Goal: Task Accomplishment & Management: Use online tool/utility

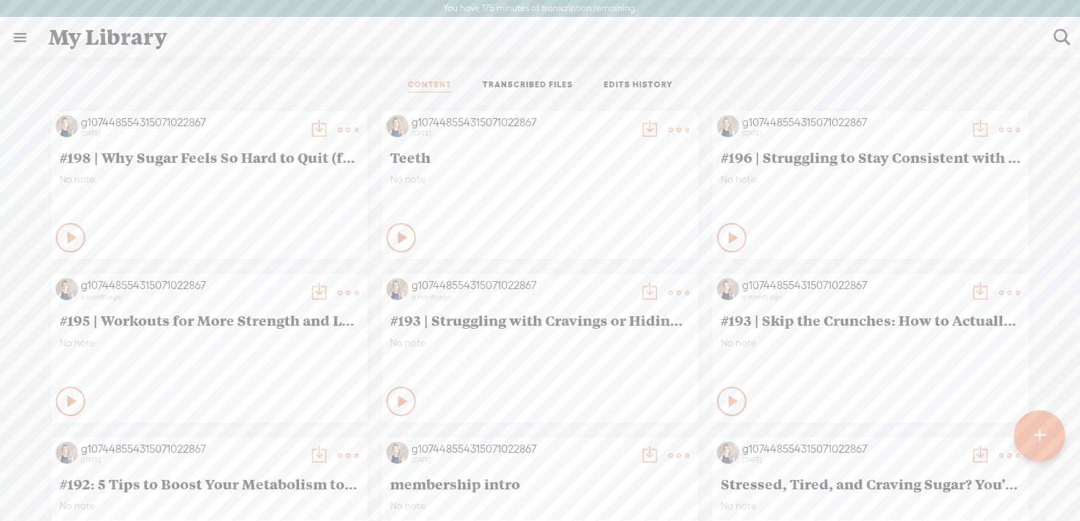
click at [1032, 435] on div at bounding box center [1038, 436] width 51 height 51
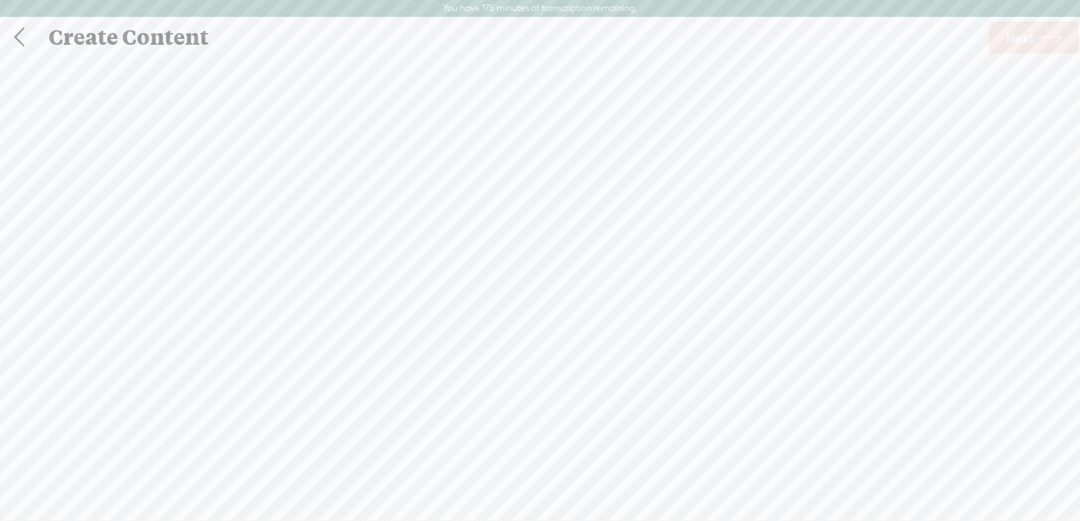
scroll to position [1, 0]
click at [539, 310] on span "Click to browse , or drag & drop your audio or video file here (File duration m…" at bounding box center [540, 337] width 192 height 69
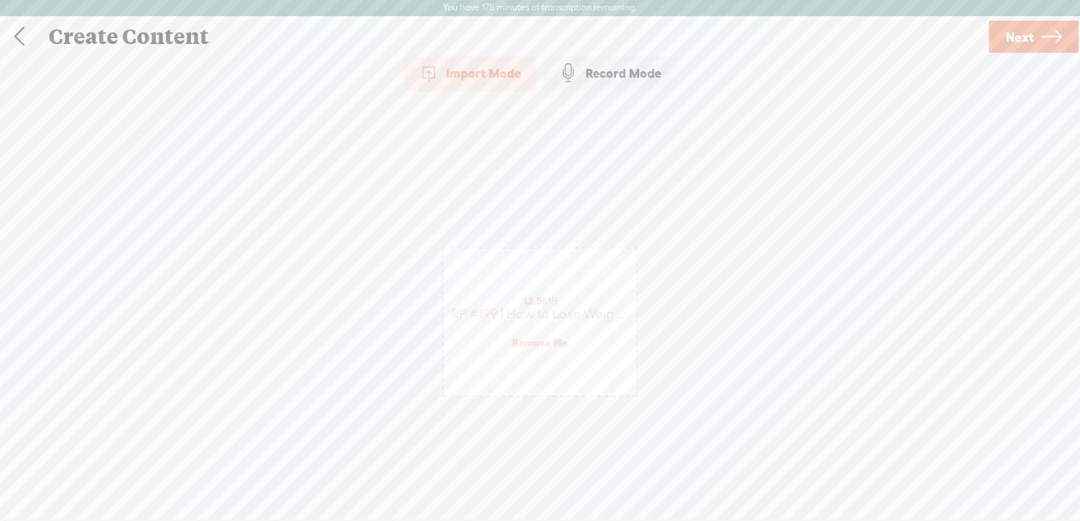
click at [1050, 35] on icon at bounding box center [1051, 36] width 21 height 37
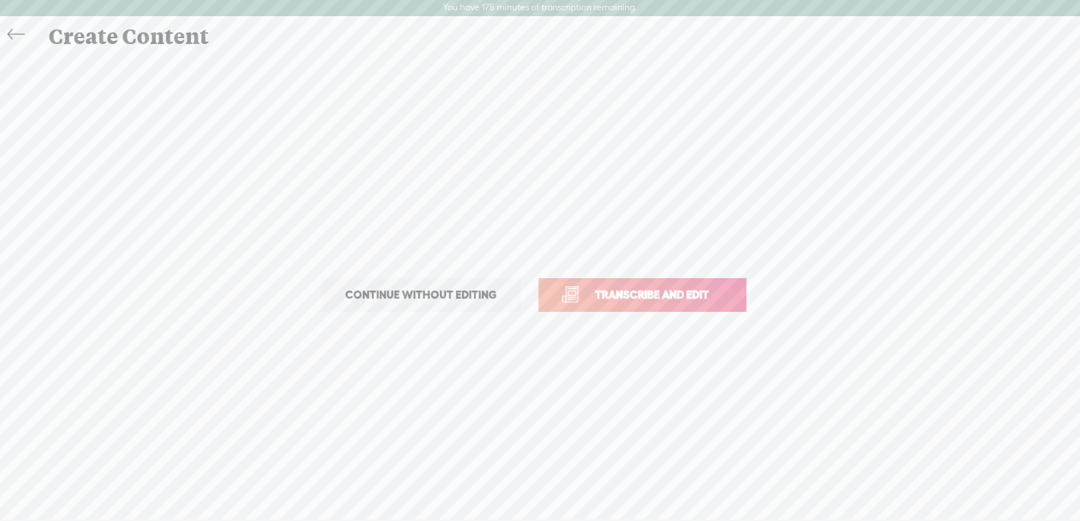
click at [657, 298] on span "Transcribe and edit" at bounding box center [651, 294] width 145 height 17
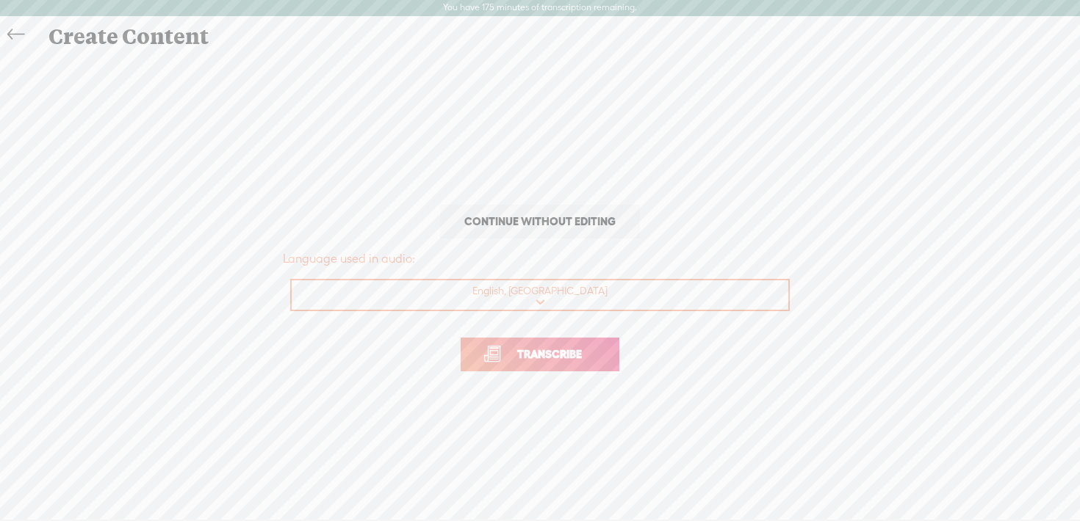
click at [517, 355] on span "Transcribe" at bounding box center [549, 354] width 95 height 17
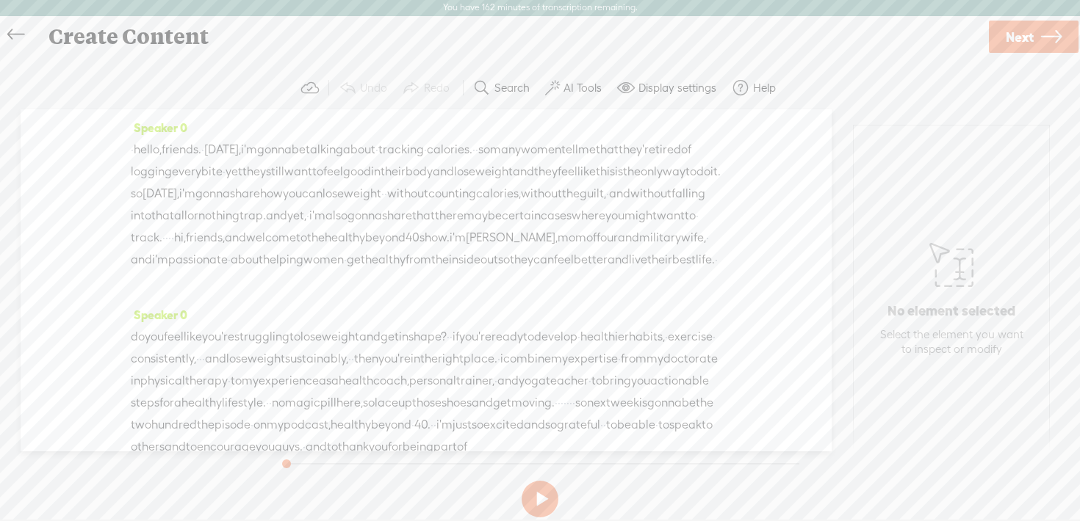
click at [576, 91] on label "AI Tools" at bounding box center [582, 88] width 38 height 15
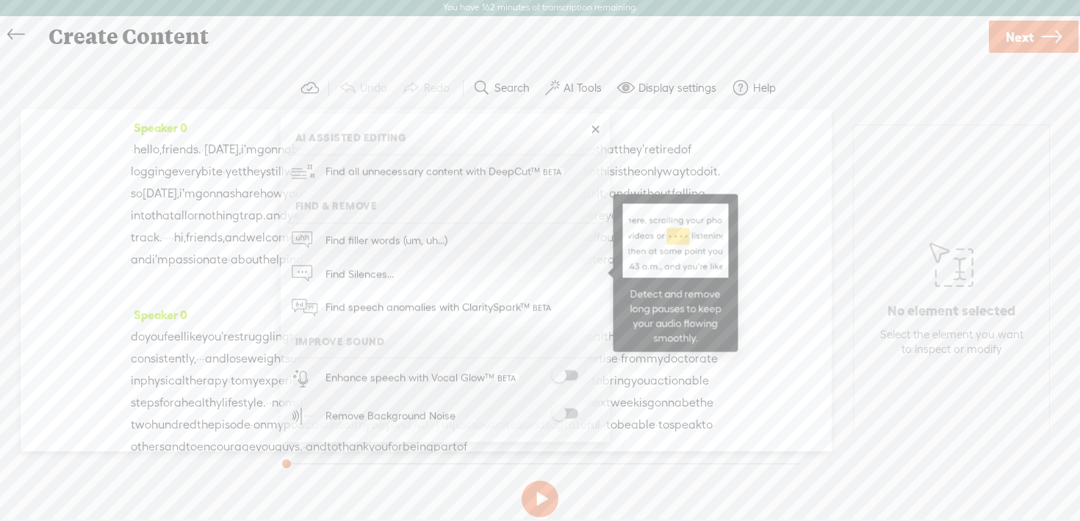
click at [392, 273] on span "Find Silences..." at bounding box center [359, 274] width 79 height 33
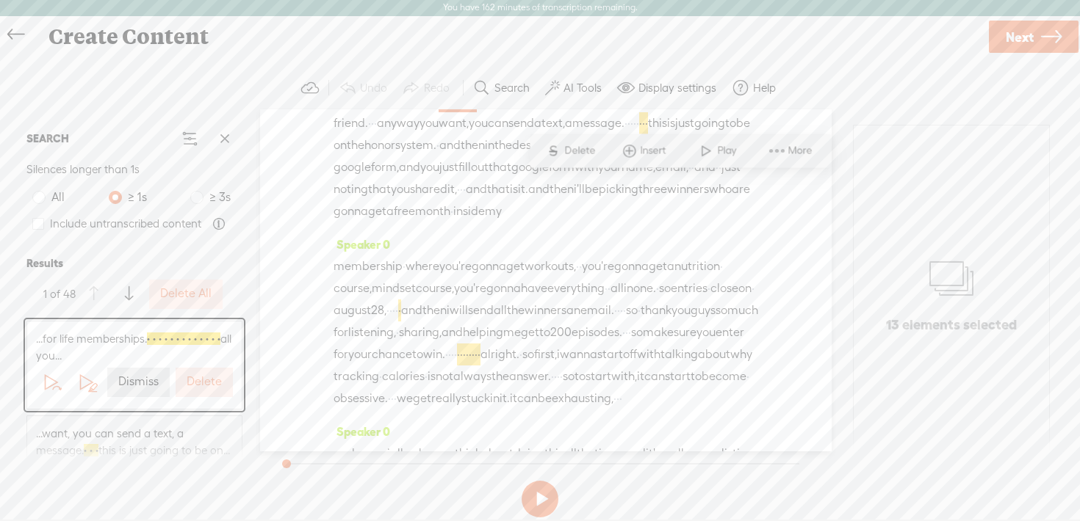
scroll to position [515, 0]
click at [38, 225] on span at bounding box center [38, 224] width 12 height 12
click at [38, 225] on input "Include untranscribed content" at bounding box center [38, 224] width 12 height 12
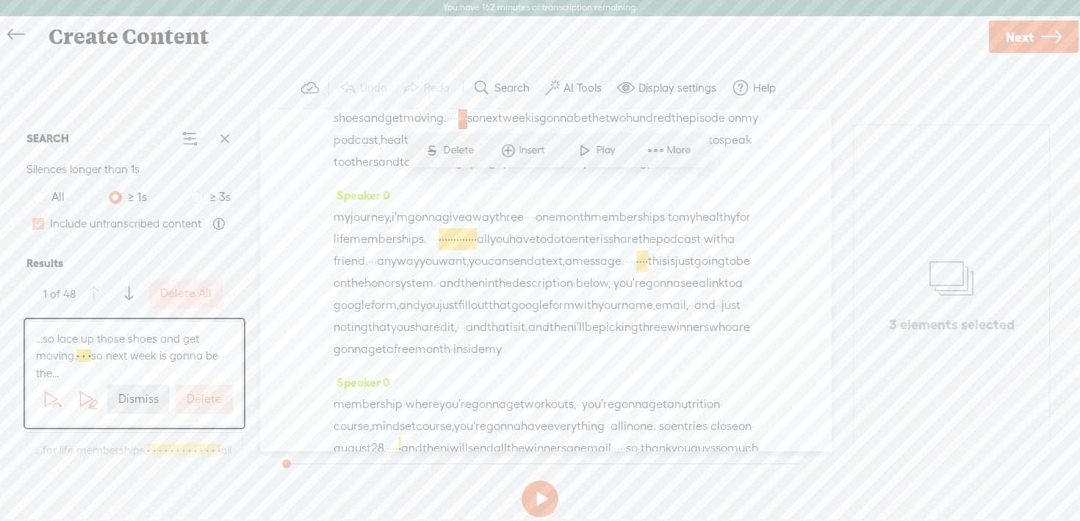
scroll to position [371, 0]
click at [39, 225] on span at bounding box center [38, 224] width 12 height 12
click at [39, 225] on input "Include untranscribed content" at bounding box center [38, 224] width 12 height 12
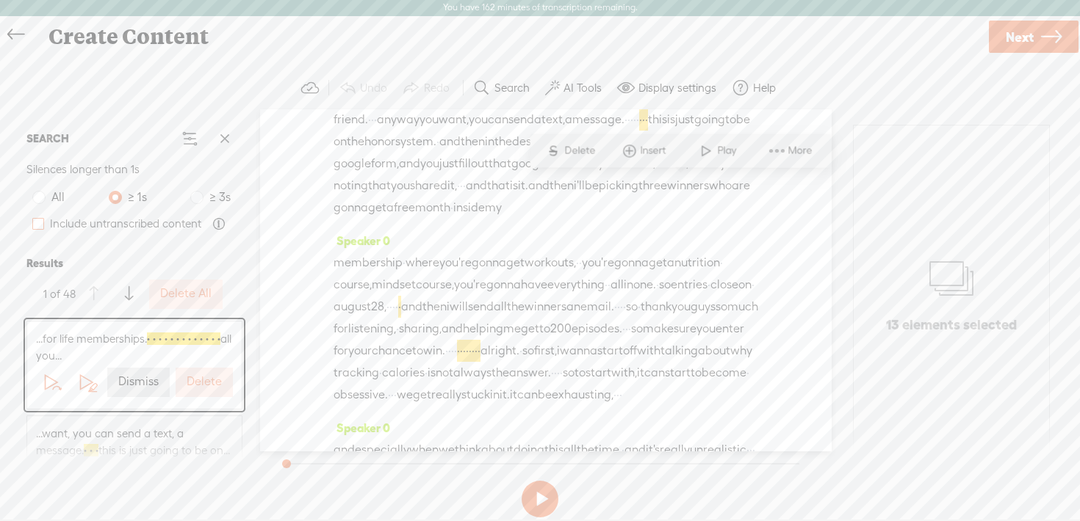
click at [39, 225] on span at bounding box center [38, 224] width 12 height 12
click at [39, 225] on input "Include untranscribed content" at bounding box center [38, 224] width 12 height 12
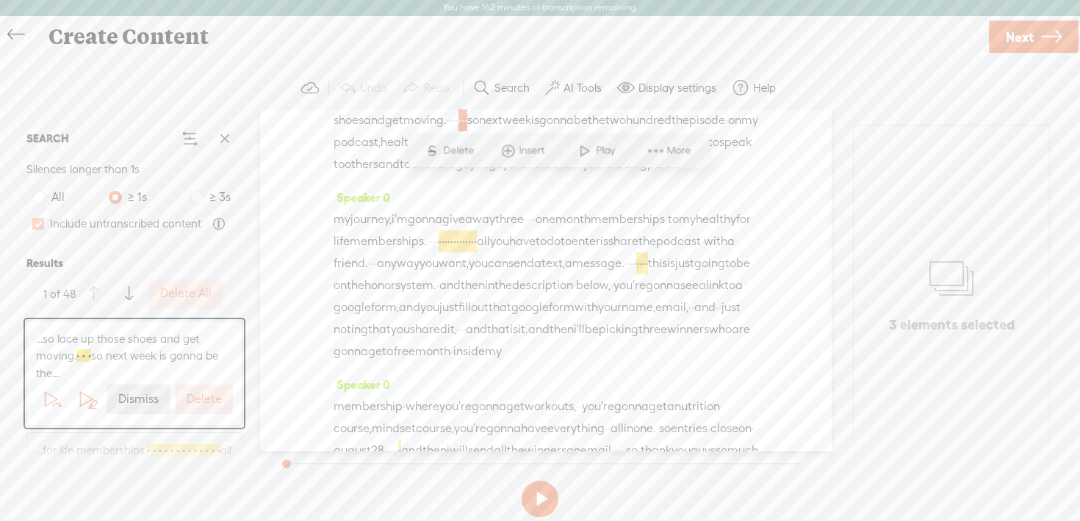
click at [39, 225] on span at bounding box center [38, 224] width 12 height 12
click at [39, 225] on input "Include untranscribed content" at bounding box center [38, 224] width 12 height 12
checkbox input "false"
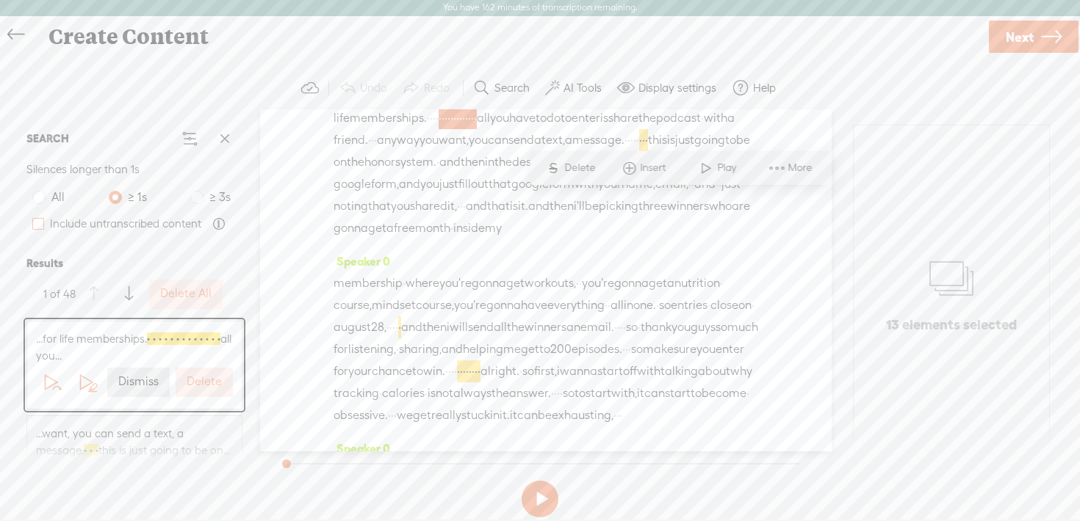
scroll to position [515, 0]
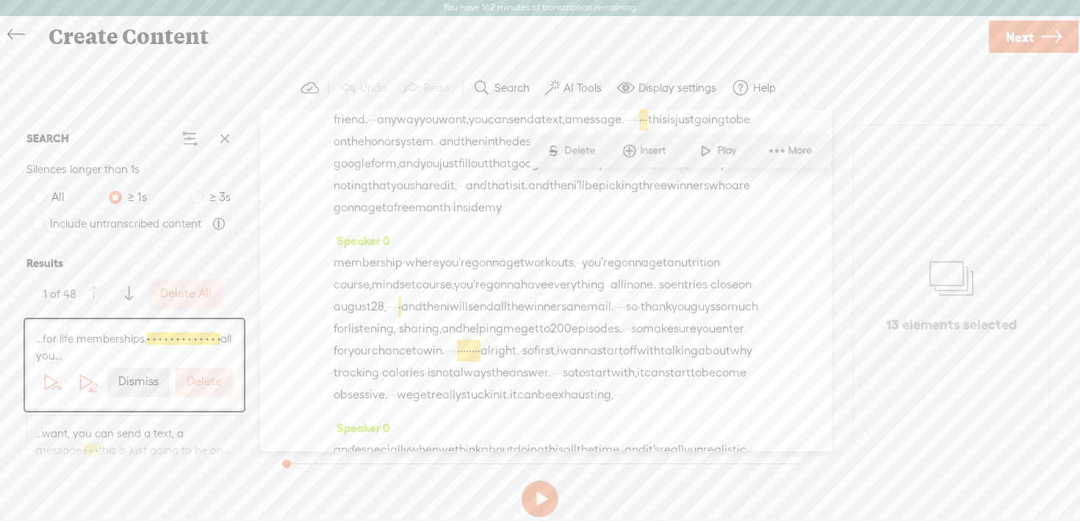
click at [193, 296] on label "Delete All" at bounding box center [185, 293] width 51 height 15
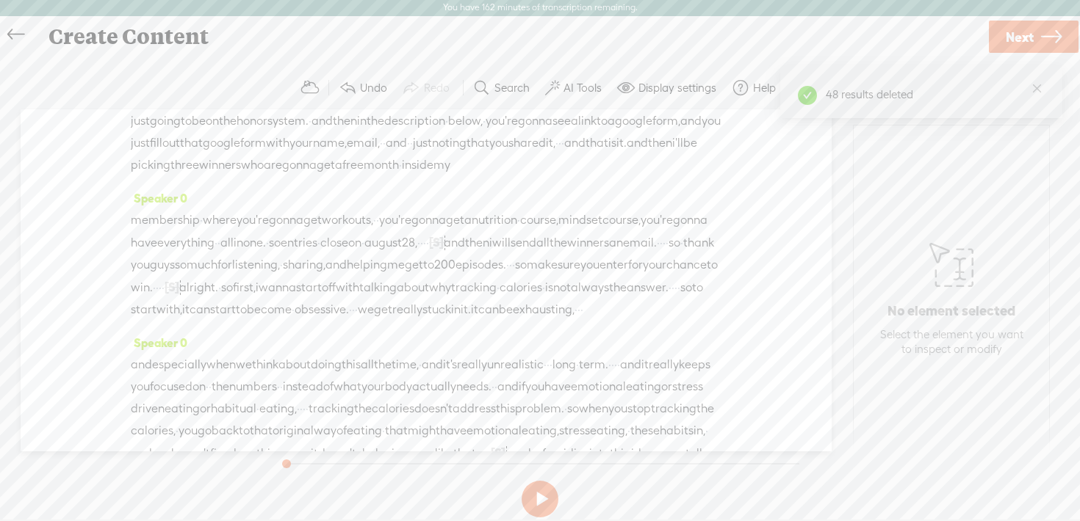
scroll to position [0, 0]
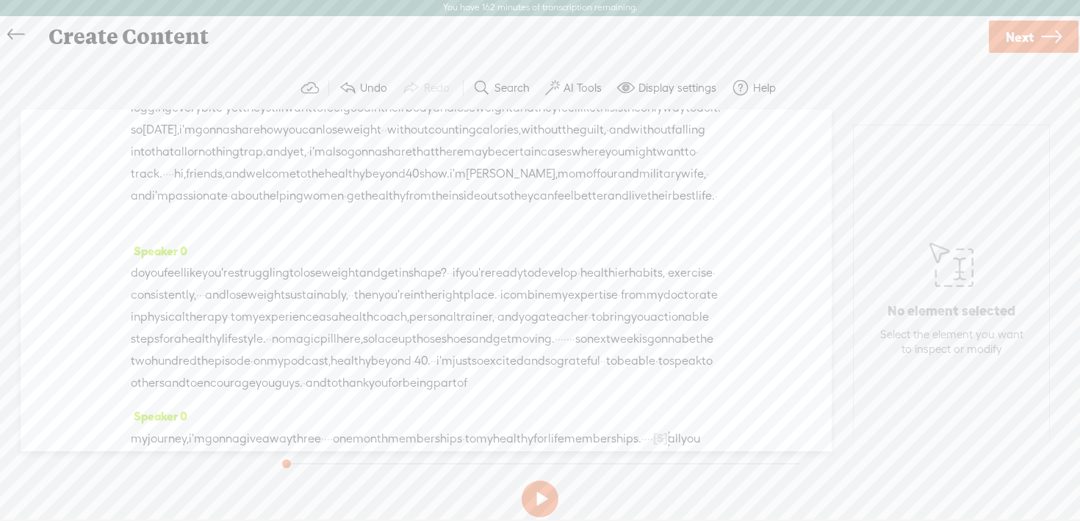
scroll to position [65, 0]
click at [441, 350] on span "shoes" at bounding box center [456, 339] width 30 height 22
click at [469, 344] on span "Play" at bounding box center [474, 347] width 23 height 15
click at [541, 491] on button at bounding box center [539, 499] width 37 height 37
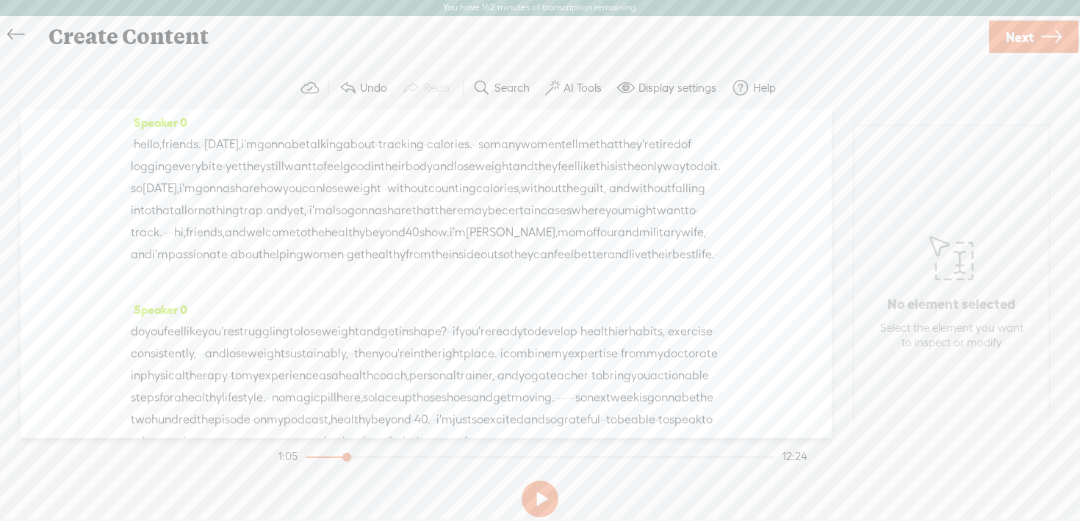
scroll to position [4, 0]
click at [162, 231] on span "track." at bounding box center [147, 234] width 32 height 22
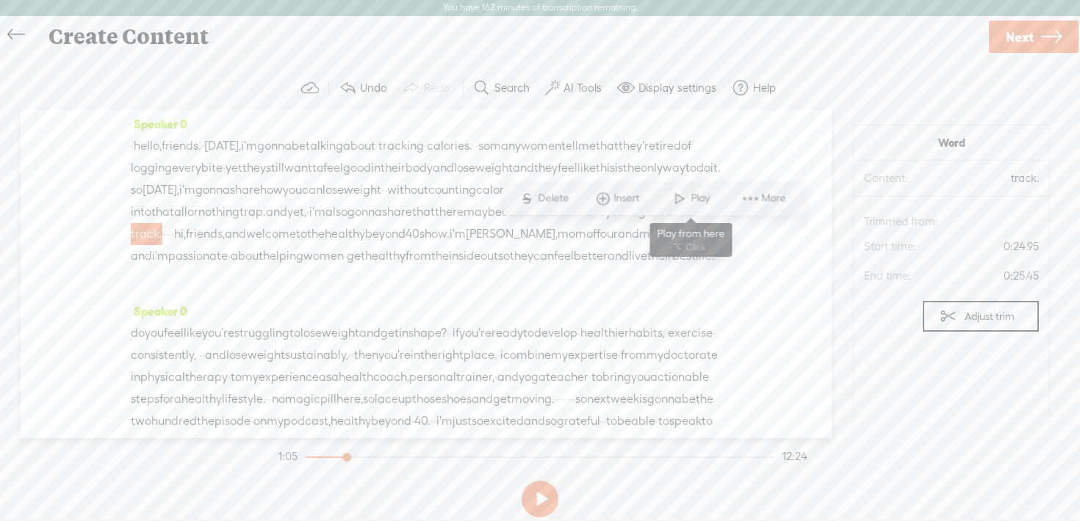
click at [701, 190] on span "Play" at bounding box center [690, 198] width 73 height 26
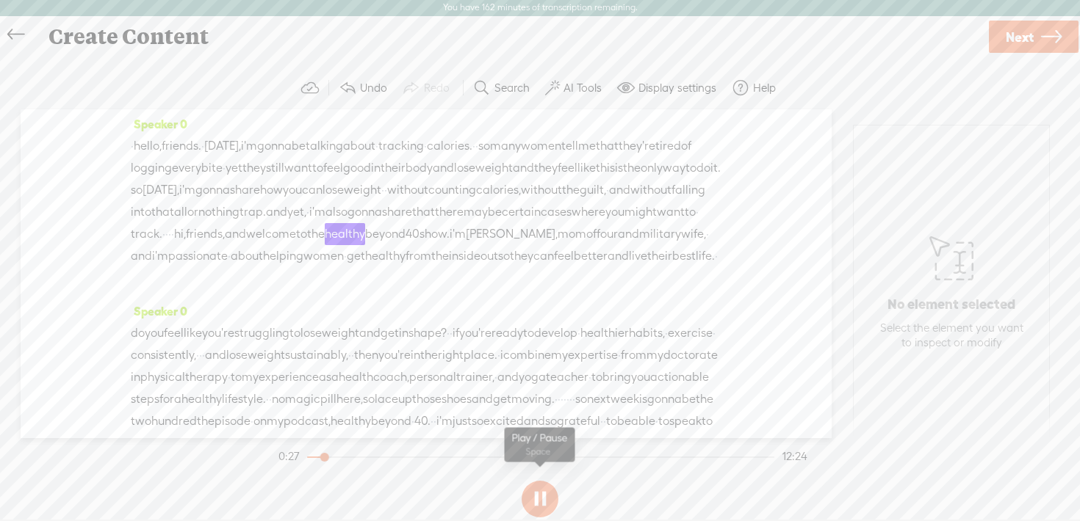
click at [537, 508] on button at bounding box center [539, 499] width 37 height 37
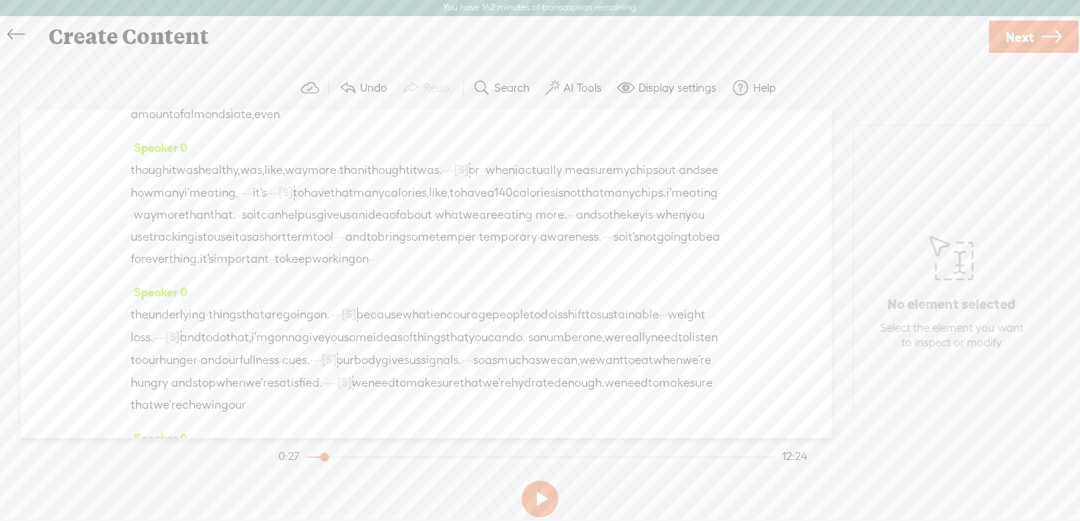
scroll to position [955, 0]
click at [171, 103] on span "fiber." at bounding box center [184, 92] width 27 height 22
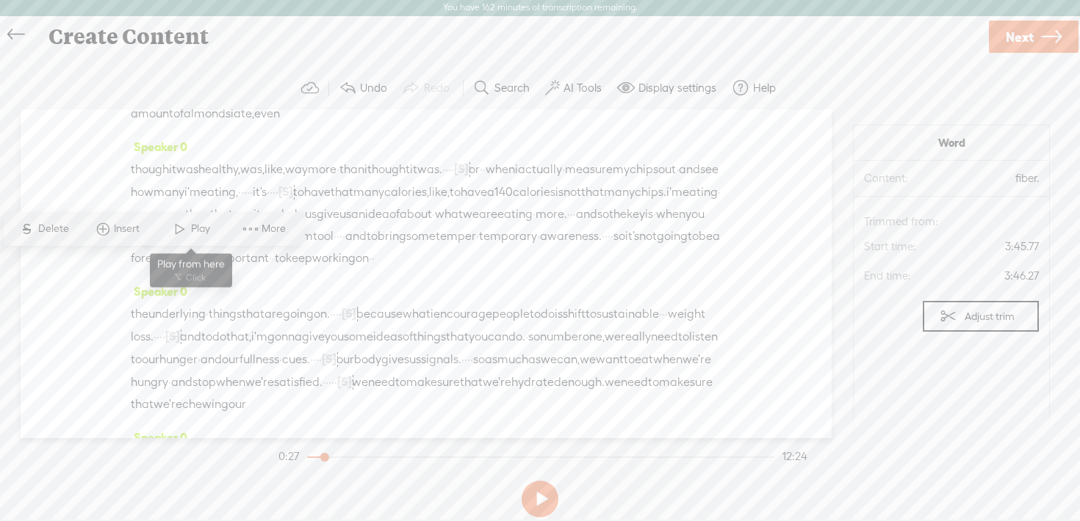
click at [192, 222] on span "Play" at bounding box center [202, 229] width 23 height 15
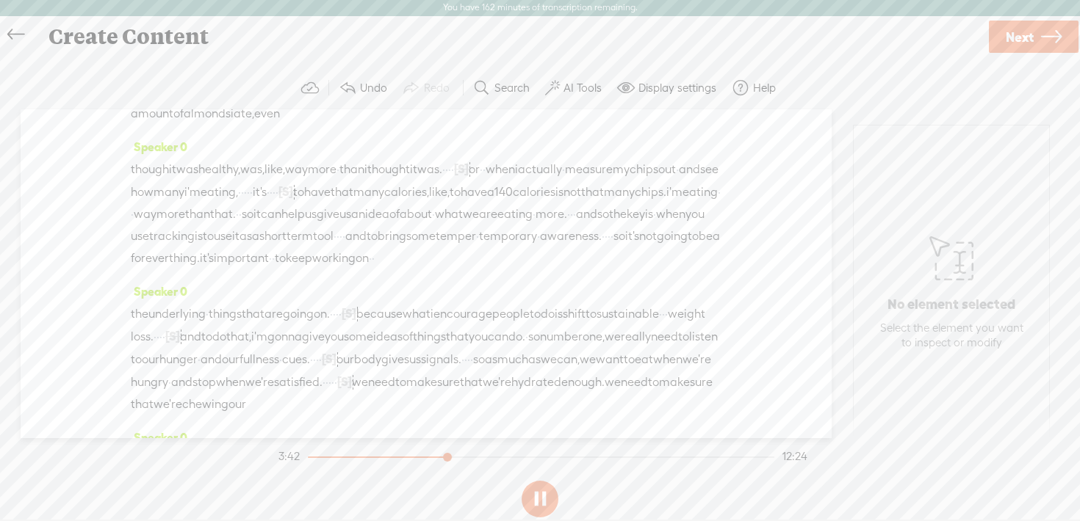
click at [547, 507] on button at bounding box center [539, 499] width 37 height 37
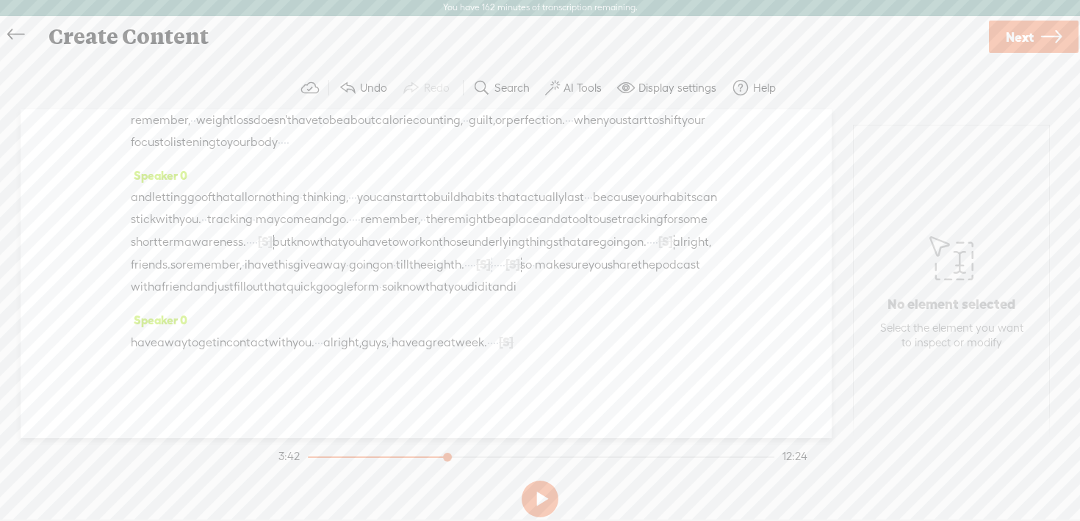
scroll to position [3107, 0]
drag, startPoint x: 497, startPoint y: 288, endPoint x: 259, endPoint y: 283, distance: 238.7
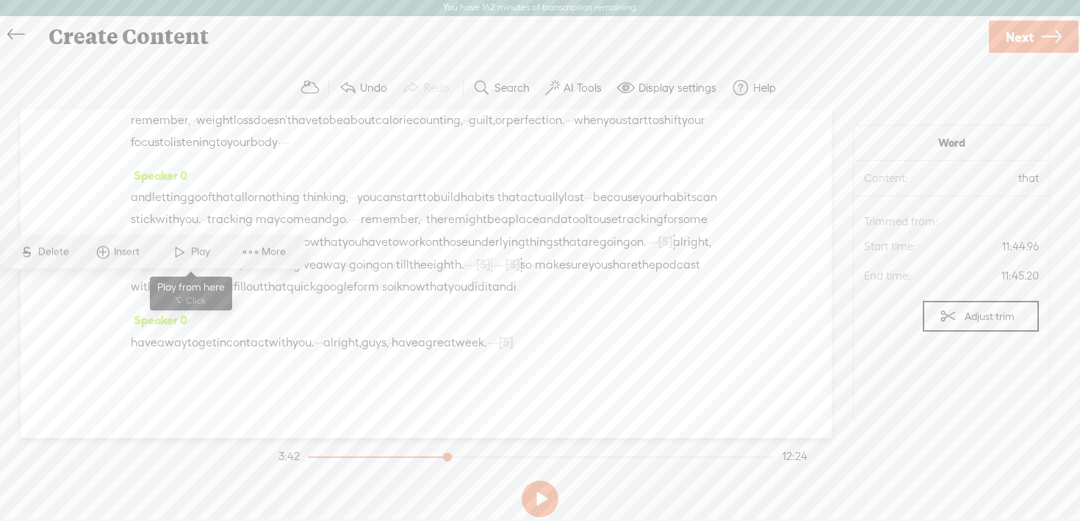
click at [187, 253] on span at bounding box center [180, 252] width 22 height 26
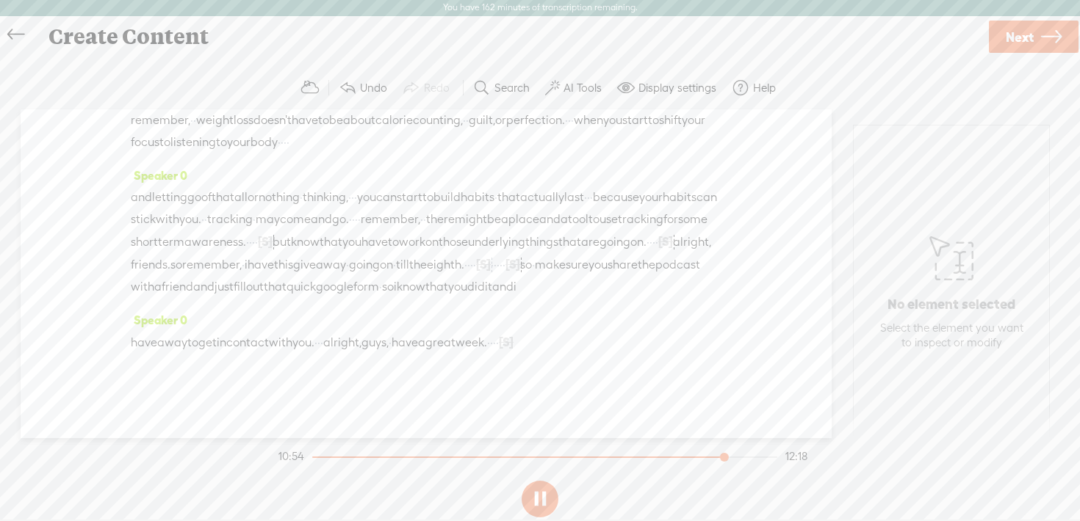
click at [538, 491] on button at bounding box center [539, 499] width 37 height 37
drag, startPoint x: 585, startPoint y: 284, endPoint x: 503, endPoint y: 292, distance: 82.6
click at [503, 292] on div "and letting go of that all or nothing · thinking, · · · you can start to build …" at bounding box center [426, 243] width 590 height 112
click at [380, 276] on span "on" at bounding box center [386, 265] width 13 height 22
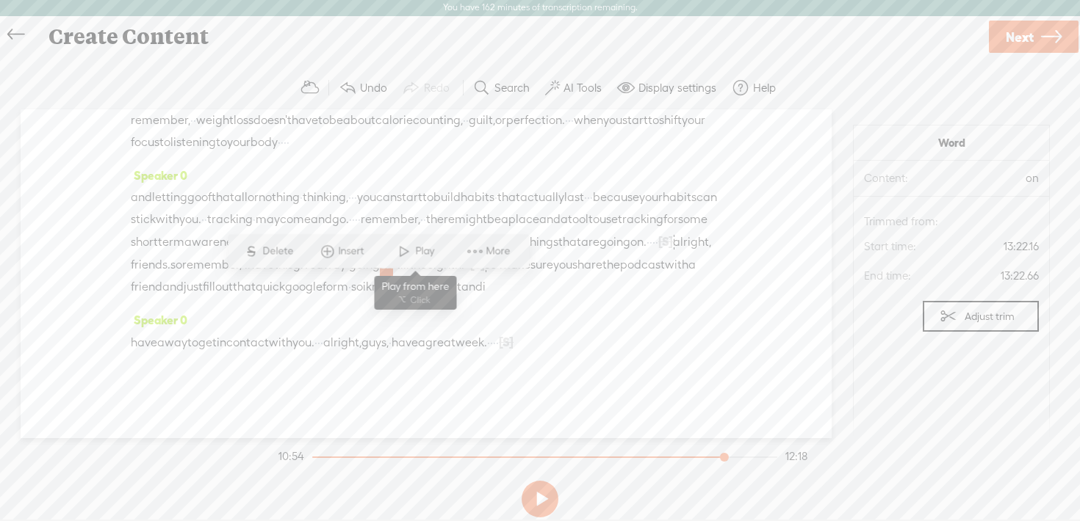
click at [409, 242] on span at bounding box center [404, 251] width 22 height 26
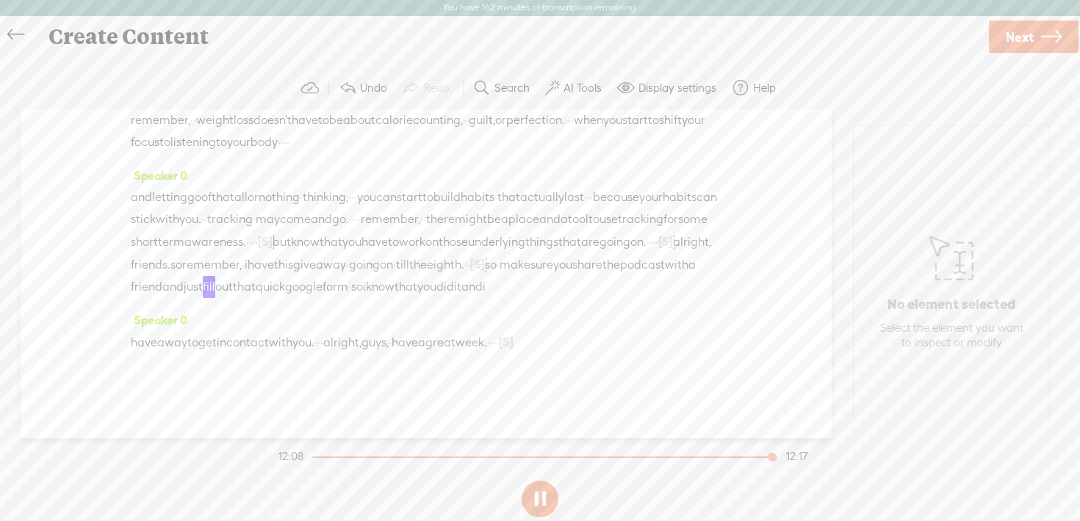
click at [534, 505] on button at bounding box center [539, 499] width 37 height 37
drag, startPoint x: 494, startPoint y: 289, endPoint x: 397, endPoint y: 286, distance: 96.2
click at [397, 286] on div "and letting go of that all or nothing · thinking, · · · you can start to build …" at bounding box center [426, 243] width 590 height 112
click at [294, 276] on span "giveaway" at bounding box center [319, 265] width 53 height 22
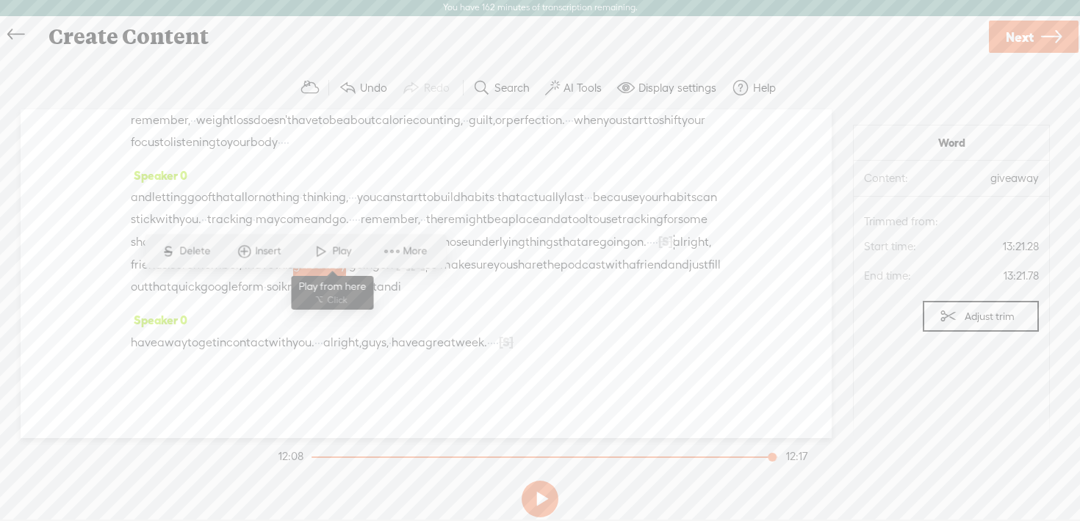
click at [322, 248] on span at bounding box center [321, 251] width 22 height 26
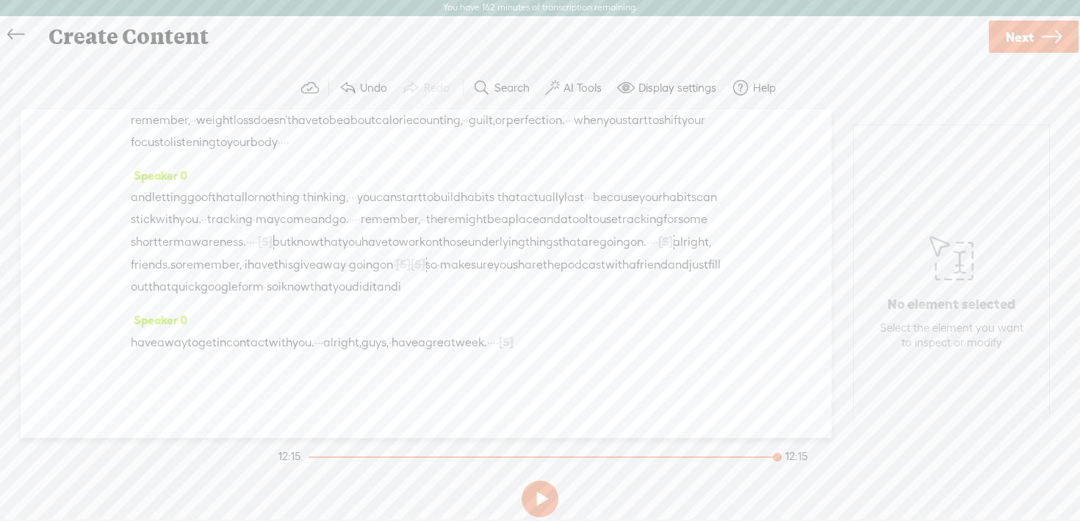
click at [1042, 41] on icon at bounding box center [1051, 36] width 21 height 37
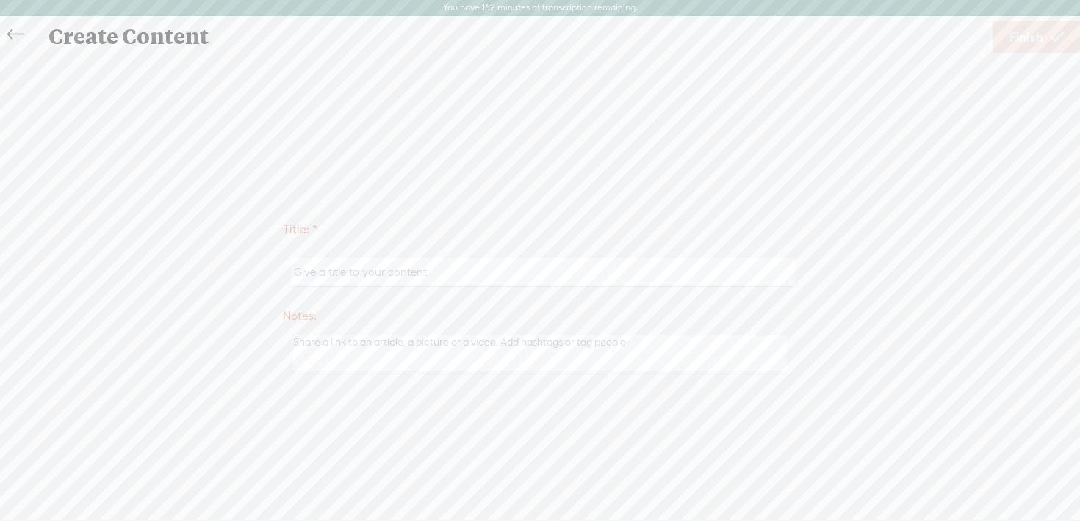
click at [322, 281] on input "text" at bounding box center [542, 272] width 503 height 29
paste input "#199 | How to Lose Weight Without Tracking Calories for Women over 40 (No Guilt…"
type input "#199 | How to Lose Weight Without Tracking Calories for Women over 40 (No Guilt…"
click at [1023, 31] on span "Finish" at bounding box center [1026, 36] width 34 height 37
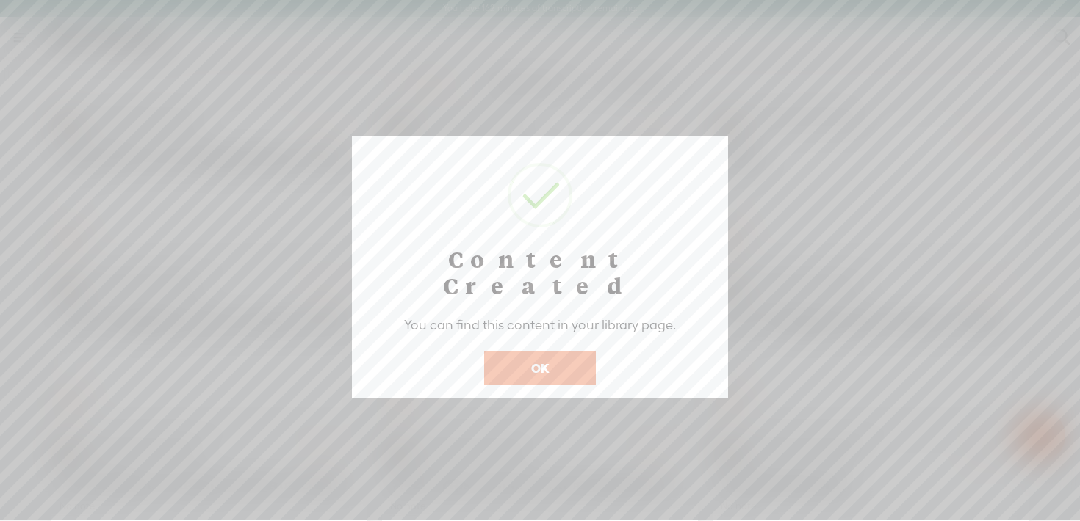
click at [556, 352] on button "OK" at bounding box center [540, 369] width 112 height 34
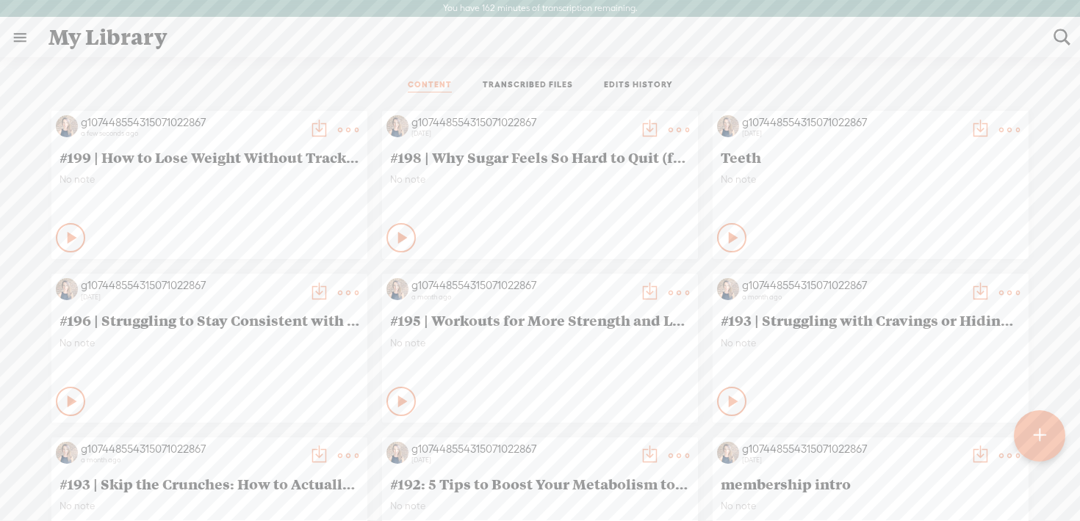
click at [317, 129] on t at bounding box center [318, 130] width 21 height 21
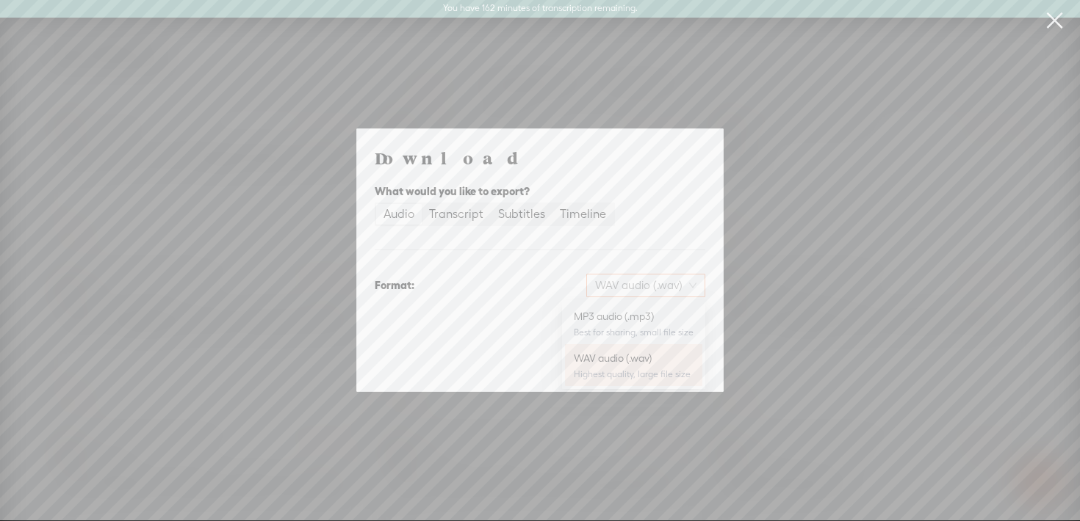
click at [651, 283] on span "WAV audio (.wav)" at bounding box center [645, 286] width 101 height 22
click at [634, 319] on div "MP3 audio (.mp3)" at bounding box center [634, 316] width 120 height 15
click at [651, 287] on span "MP3 audio (.mp3)" at bounding box center [644, 286] width 103 height 22
click at [633, 371] on div "Highest quality, large file size" at bounding box center [634, 375] width 120 height 12
click at [674, 362] on span "Download" at bounding box center [667, 362] width 51 height 15
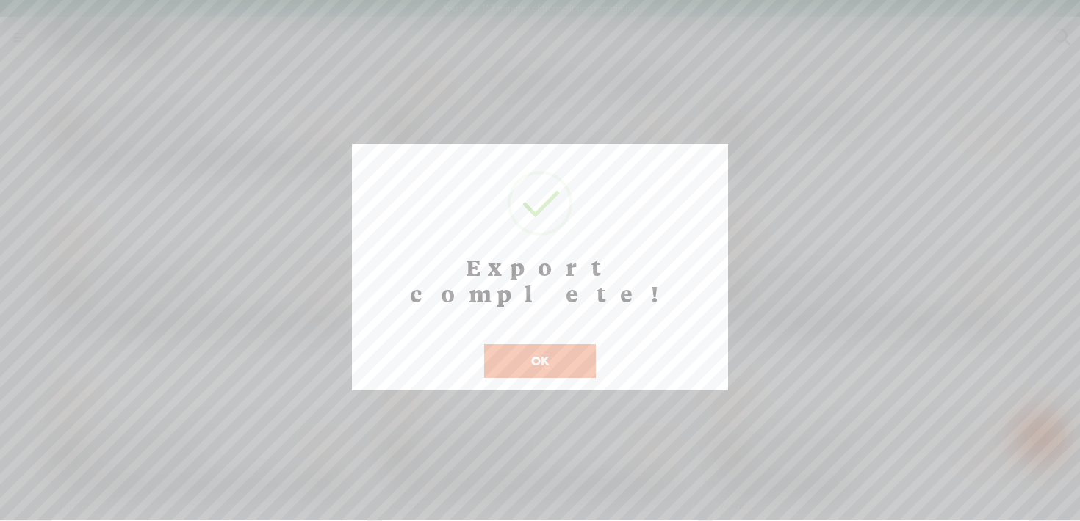
click at [516, 344] on button "OK" at bounding box center [540, 361] width 112 height 34
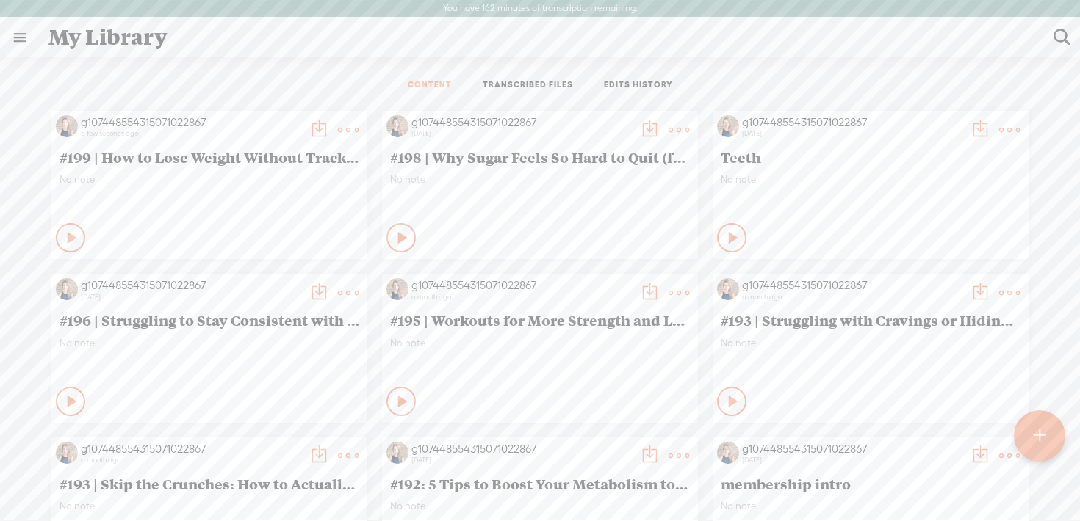
click at [311, 128] on t at bounding box center [318, 130] width 21 height 21
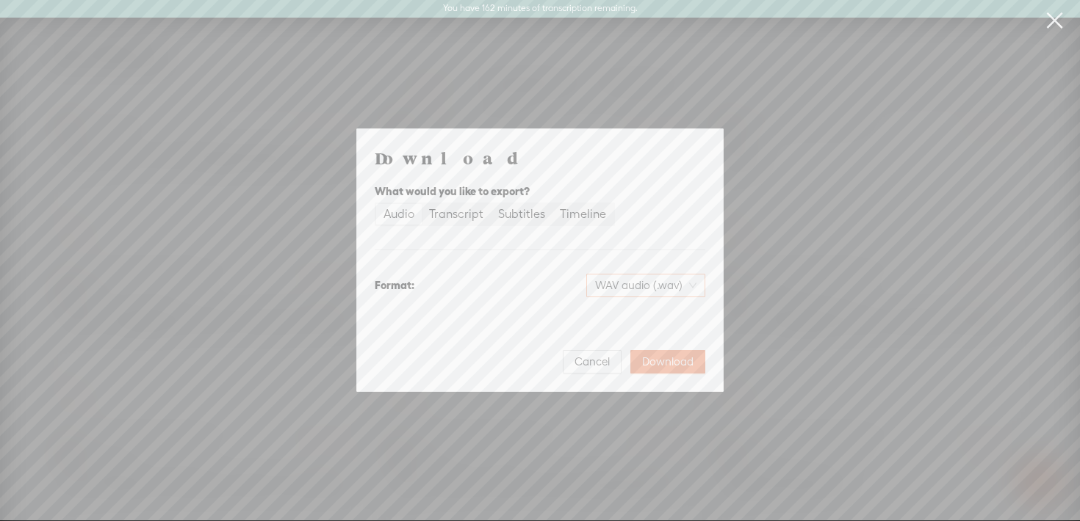
click at [618, 290] on span "WAV audio (.wav)" at bounding box center [645, 286] width 101 height 22
click at [619, 323] on div "MP3 audio (.mp3)" at bounding box center [634, 316] width 120 height 15
click at [668, 363] on span "Download" at bounding box center [667, 362] width 51 height 15
